Goal: Task Accomplishment & Management: Manage account settings

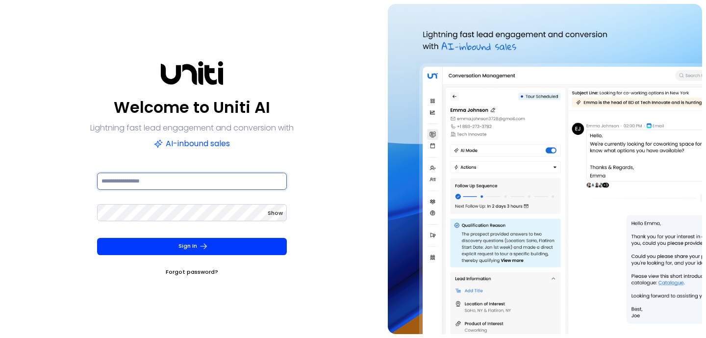
click at [172, 188] on input at bounding box center [192, 181] width 190 height 17
type input "**********"
click at [175, 236] on form "**********" at bounding box center [192, 223] width 206 height 105
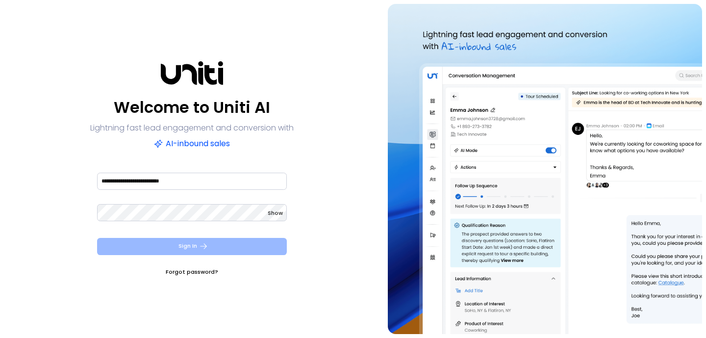
click at [170, 242] on button "Sign In" at bounding box center [192, 246] width 190 height 17
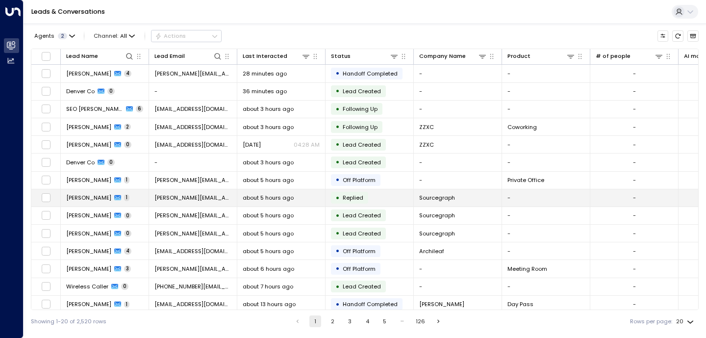
click at [349, 199] on span "Replied" at bounding box center [353, 198] width 21 height 8
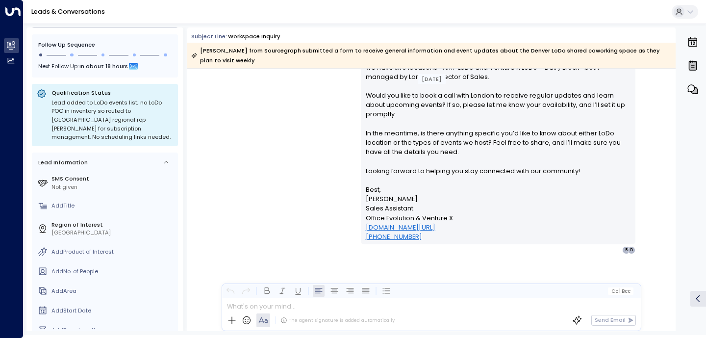
scroll to position [806, 0]
click at [308, 250] on div "[PERSON_NAME] • 12:06 PM • Email Hi [PERSON_NAME], Thank you for your interest …" at bounding box center [431, 131] width 447 height 244
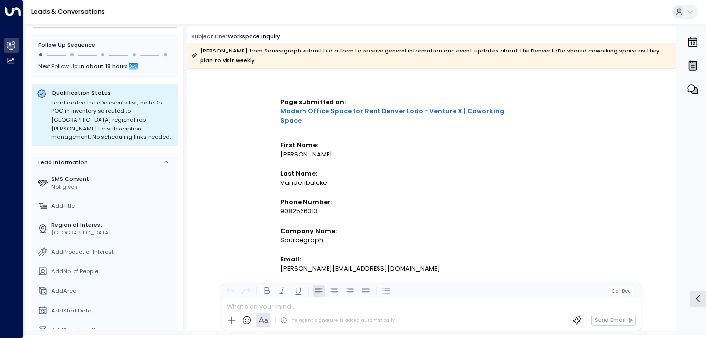
scroll to position [0, 0]
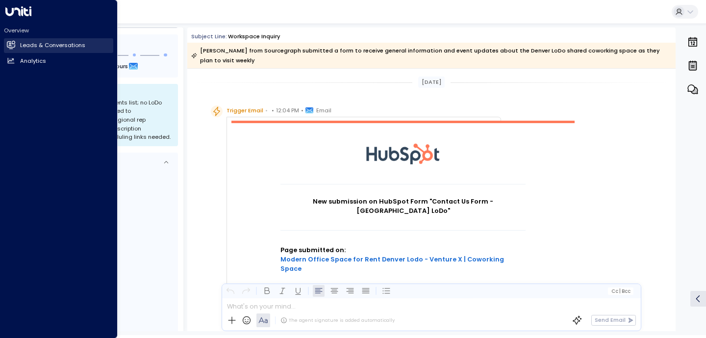
click at [9, 43] on icon at bounding box center [11, 45] width 8 height 6
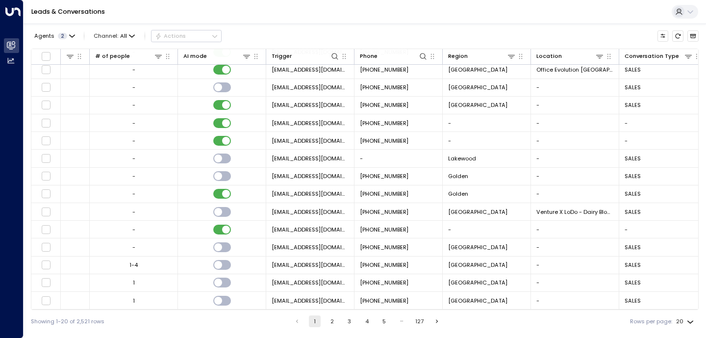
scroll to position [113, 0]
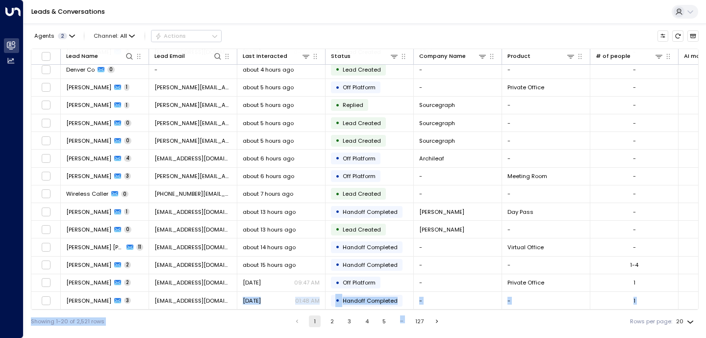
drag, startPoint x: 229, startPoint y: 307, endPoint x: 446, endPoint y: 323, distance: 217.4
click at [446, 323] on div "Agents 2 Channel: All Actions Lead Name Lead Email Last Interacted Status Compa…" at bounding box center [365, 178] width 668 height 309
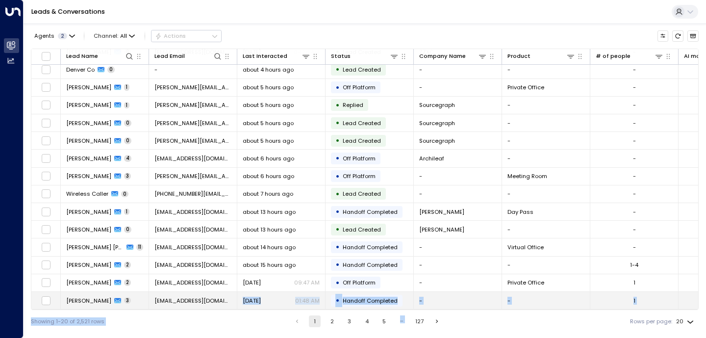
click at [243, 243] on span "about 14 hours ago" at bounding box center [269, 247] width 53 height 8
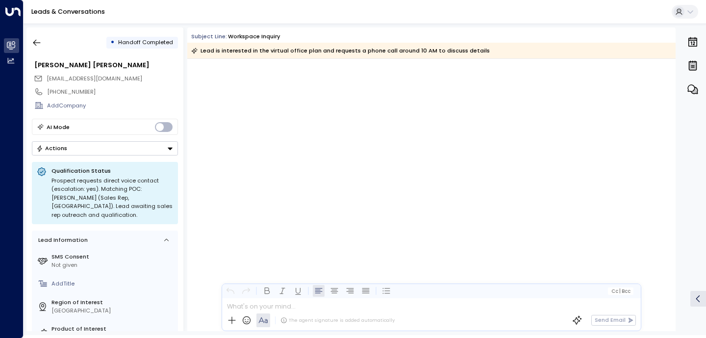
scroll to position [4246, 0]
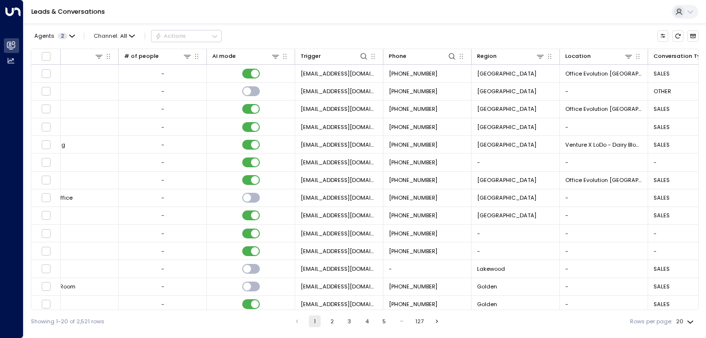
scroll to position [0, 515]
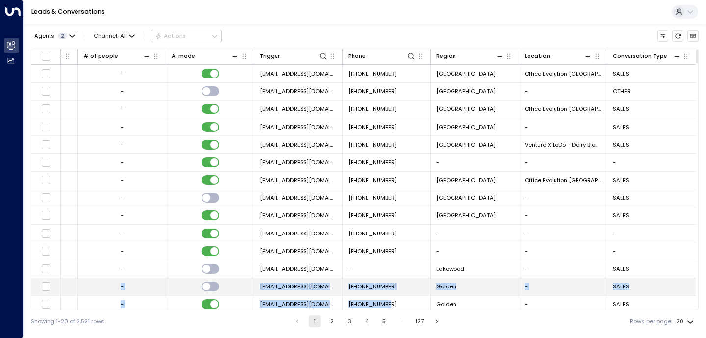
drag, startPoint x: 367, startPoint y: 310, endPoint x: 118, endPoint y: 290, distance: 249.4
click at [118, 290] on div "Lead Name Lead Email Last Interacted Status Company Name Product # of people AI…" at bounding box center [365, 179] width 668 height 261
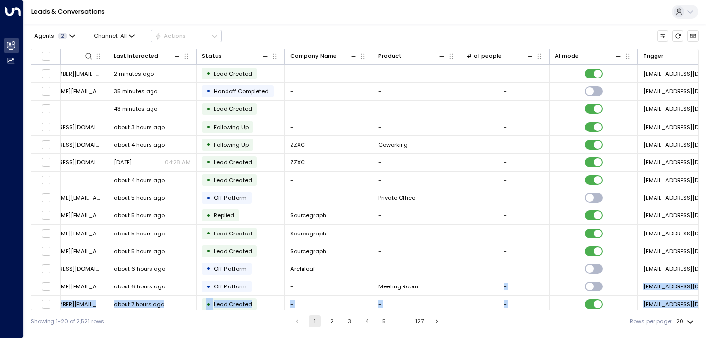
scroll to position [0, 0]
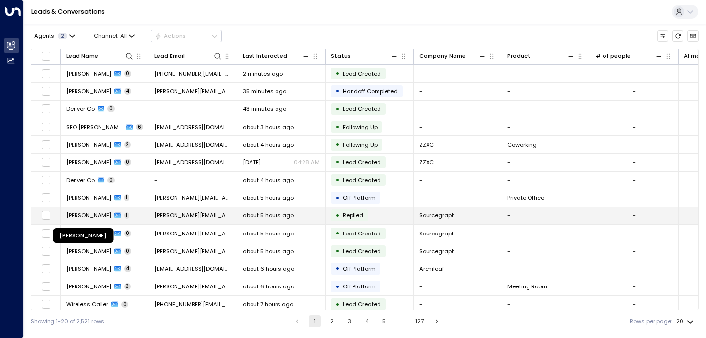
click at [83, 214] on span "[PERSON_NAME]" at bounding box center [88, 215] width 45 height 8
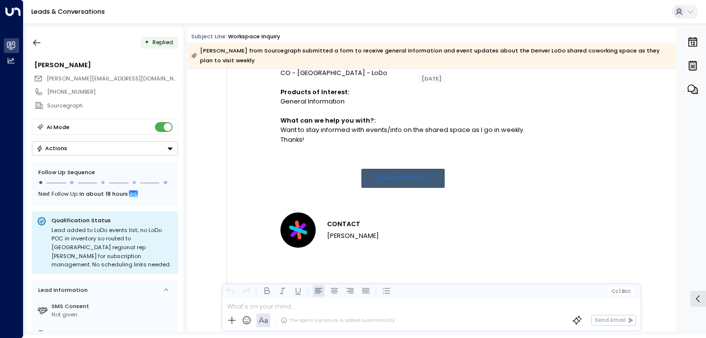
scroll to position [455, 0]
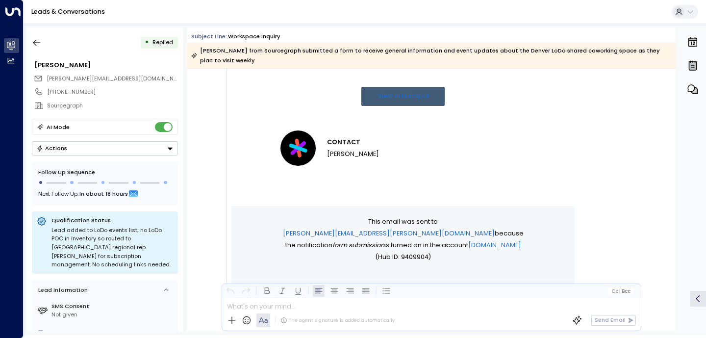
click at [153, 155] on button "Actions" at bounding box center [105, 148] width 146 height 14
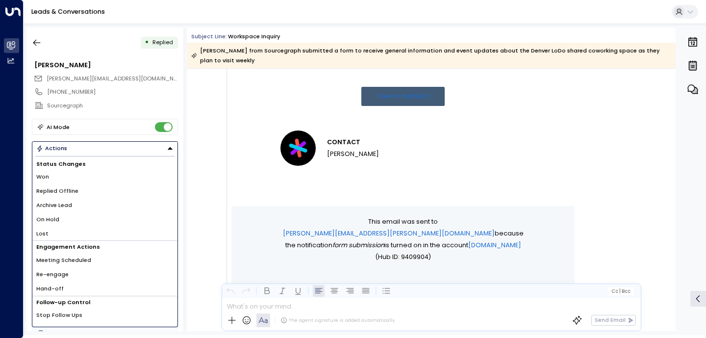
click at [140, 313] on li "Stop Follow Ups" at bounding box center [104, 315] width 145 height 14
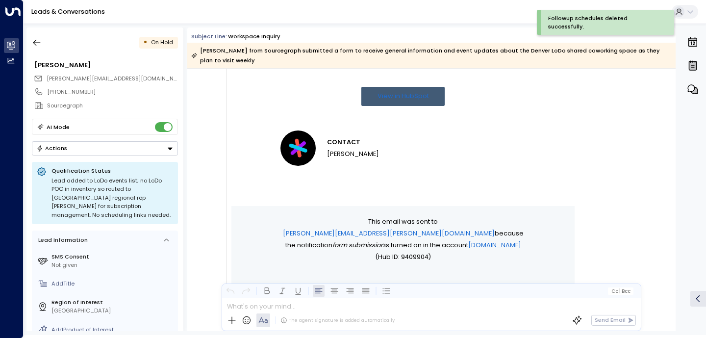
scroll to position [806, 0]
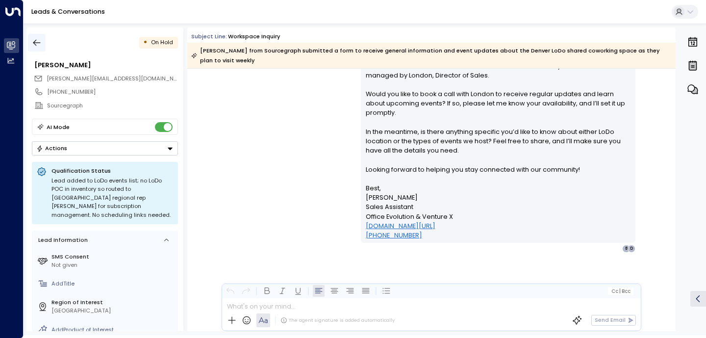
click at [35, 43] on icon "button" at bounding box center [37, 43] width 10 height 10
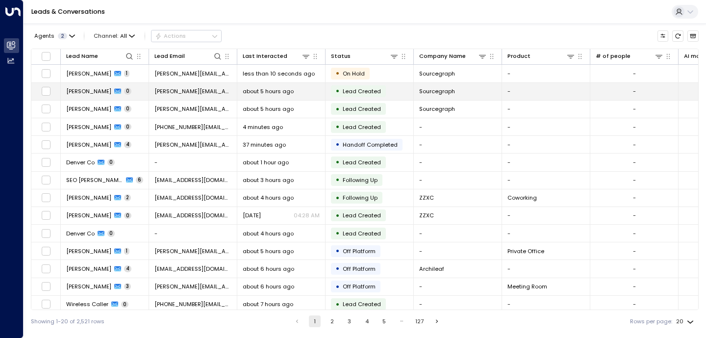
click at [343, 86] on div "• Lead Created" at bounding box center [358, 91] width 55 height 12
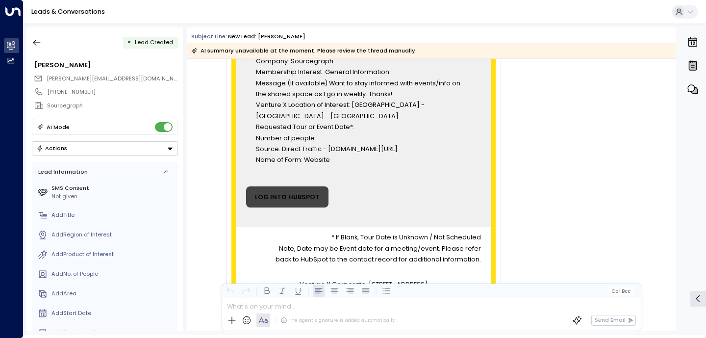
scroll to position [260, 0]
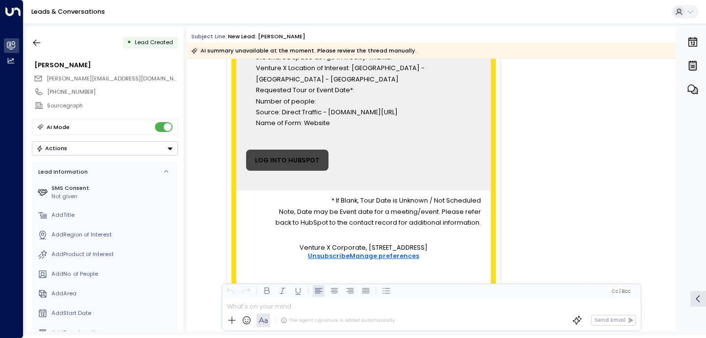
click at [94, 150] on button "Actions" at bounding box center [105, 148] width 146 height 14
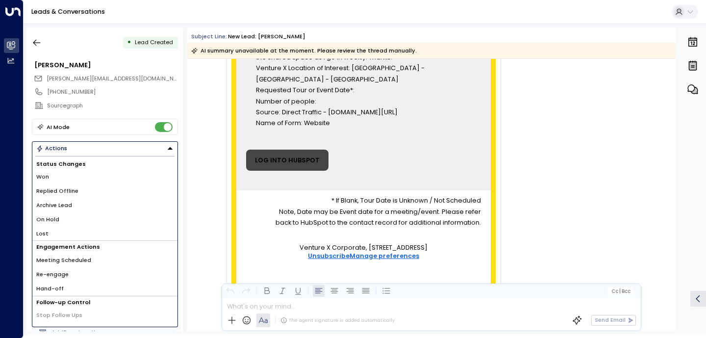
click at [76, 317] on span "Stop Follow Ups" at bounding box center [59, 315] width 46 height 8
click at [526, 181] on div "Trigger Email • • 12:04 PM • Email You Received a New Venture X Lead: First Nam…" at bounding box center [433, 72] width 444 height 472
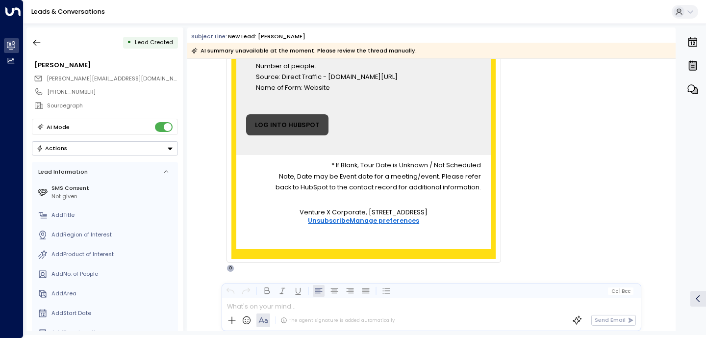
scroll to position [304, 0]
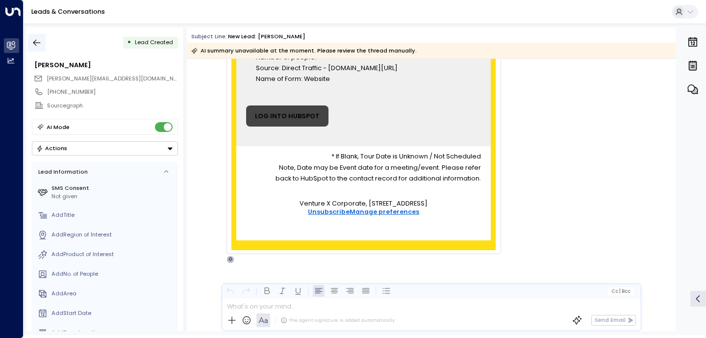
click at [32, 45] on icon "button" at bounding box center [37, 43] width 10 height 10
